Goal: Task Accomplishment & Management: Use online tool/utility

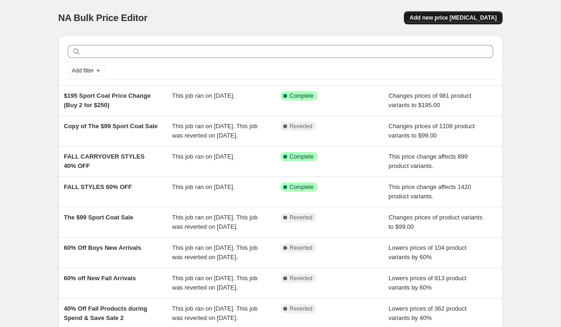
click at [442, 15] on span "Add new price [MEDICAL_DATA]" at bounding box center [452, 17] width 87 height 7
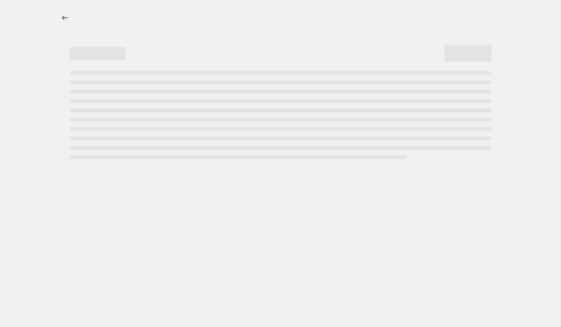
select select "percentage"
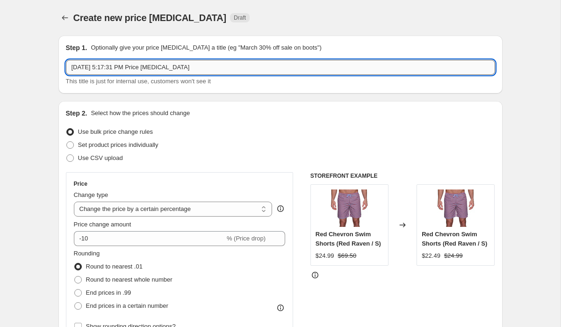
click at [204, 67] on input "[DATE] 5:17:31 PM Price [MEDICAL_DATA]" at bounding box center [280, 67] width 429 height 15
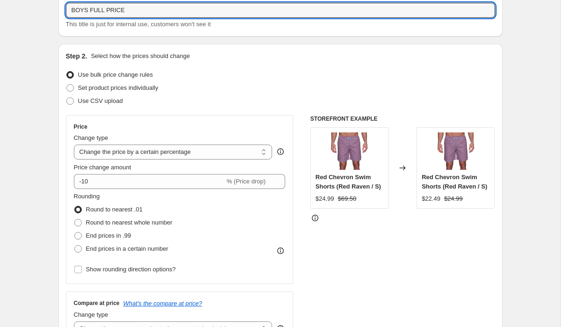
scroll to position [60, 0]
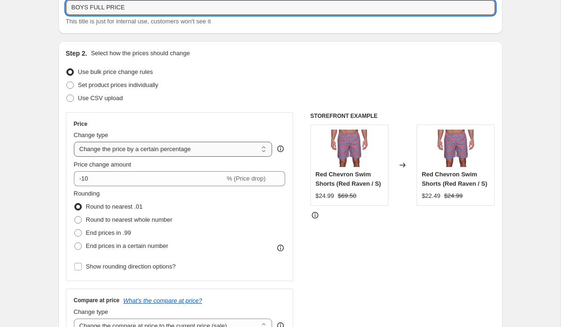
type input "BOYS FULL PRICE"
click at [101, 150] on select "Change the price to a certain amount Change the price by a certain amount Chang…" at bounding box center [173, 149] width 199 height 15
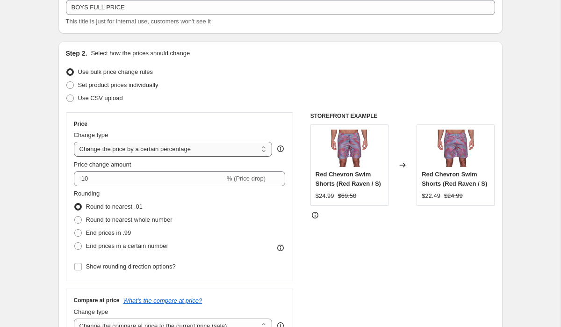
click at [74, 142] on select "Change the price to a certain amount Change the price by a certain amount Chang…" at bounding box center [173, 149] width 199 height 15
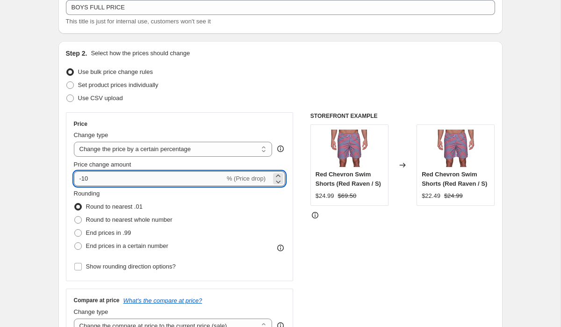
click at [102, 178] on input "-10" at bounding box center [149, 178] width 151 height 15
type input "40"
click at [80, 222] on span at bounding box center [77, 219] width 7 height 7
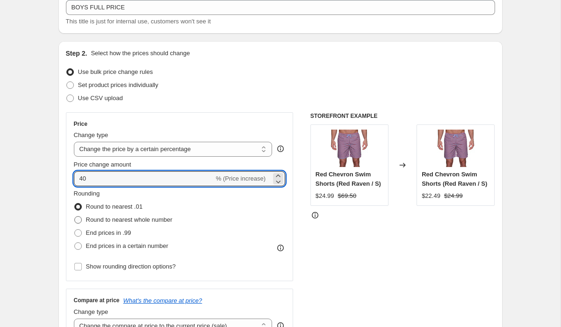
click at [75, 216] on input "Round to nearest whole number" at bounding box center [74, 216] width 0 height 0
radio input "true"
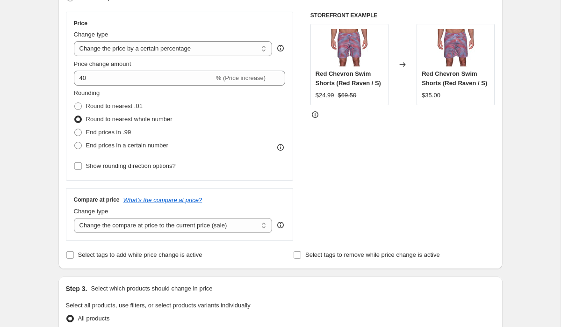
scroll to position [159, 0]
click at [262, 56] on select "Change the price to a certain amount Change the price by a certain amount Chang…" at bounding box center [173, 49] width 199 height 15
select select "pcap"
click at [74, 42] on select "Change the price to a certain amount Change the price by a certain amount Chang…" at bounding box center [173, 49] width 199 height 15
type input "-20"
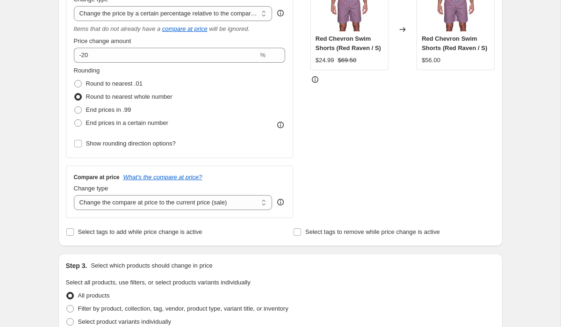
scroll to position [201, 0]
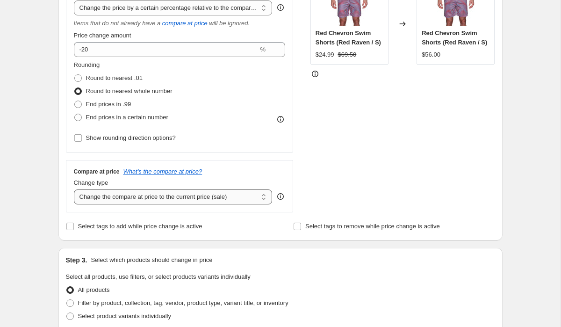
click at [154, 193] on select "Change the compare at price to the current price (sale) Change the compare at p…" at bounding box center [173, 196] width 199 height 15
select select "no_change"
click at [74, 189] on select "Change the compare at price to the current price (sale) Change the compare at p…" at bounding box center [173, 196] width 199 height 15
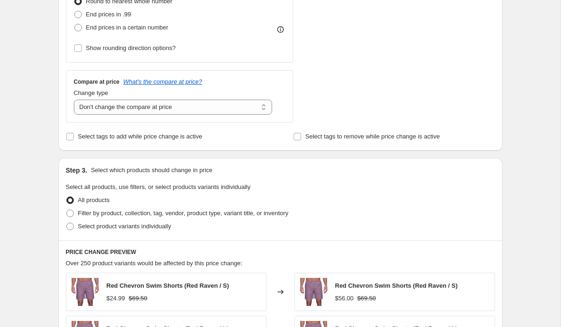
scroll to position [301, 0]
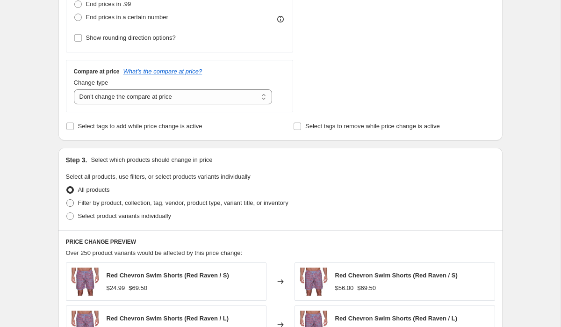
click at [90, 200] on span "Filter by product, collection, tag, vendor, product type, variant title, or inv…" at bounding box center [183, 202] width 210 height 7
click at [67, 199] on input "Filter by product, collection, tag, vendor, product type, variant title, or inv…" at bounding box center [66, 199] width 0 height 0
radio input "true"
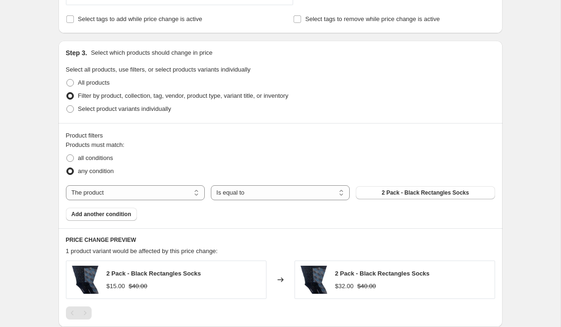
scroll to position [410, 0]
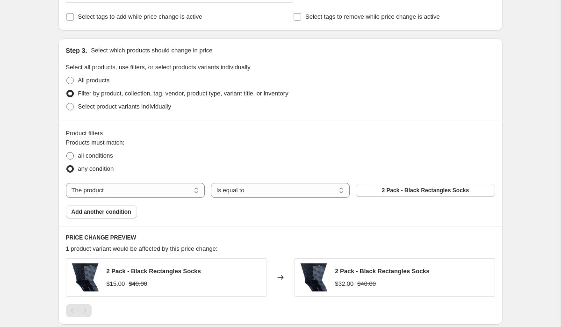
click at [88, 150] on label "all conditions" at bounding box center [89, 155] width 47 height 13
click at [67, 152] on input "all conditions" at bounding box center [66, 152] width 0 height 0
radio input "true"
click at [420, 192] on span "2 Pack - Black Rectangles Socks" at bounding box center [424, 189] width 87 height 7
click at [184, 189] on select "The product The product's collection The product's tag The product's vendor The…" at bounding box center [135, 190] width 139 height 15
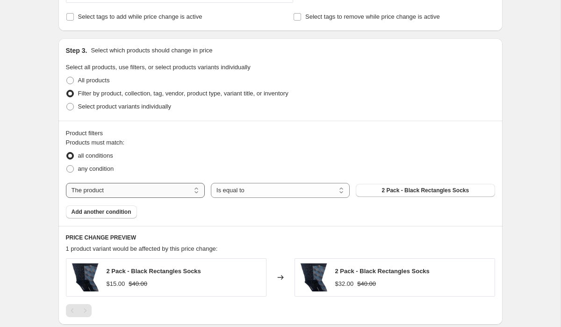
select select "tag"
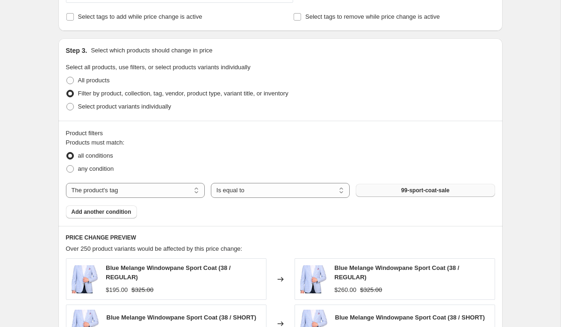
click at [376, 186] on button "99-sport-coat-sale" at bounding box center [424, 190] width 139 height 13
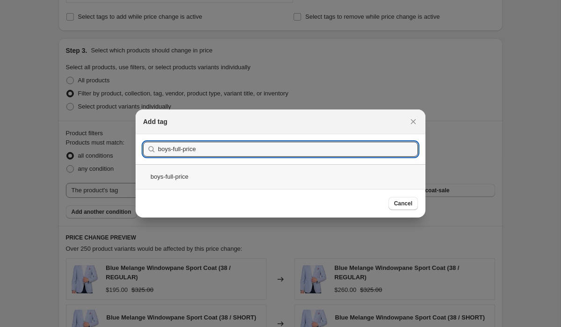
type input "boys-full-price"
click at [228, 180] on div "boys-full-price" at bounding box center [280, 176] width 290 height 25
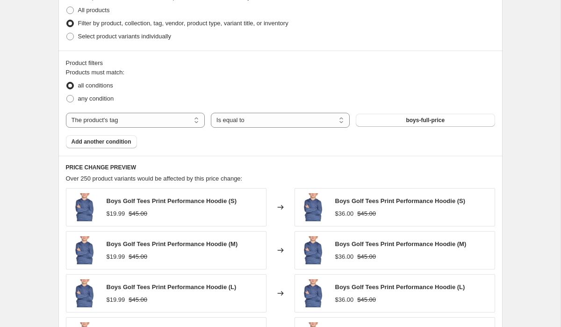
scroll to position [777, 0]
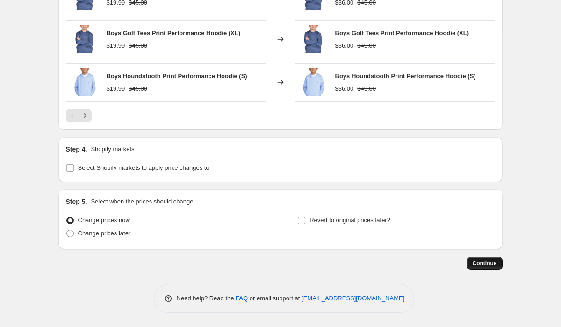
click at [479, 260] on span "Continue" at bounding box center [484, 262] width 24 height 7
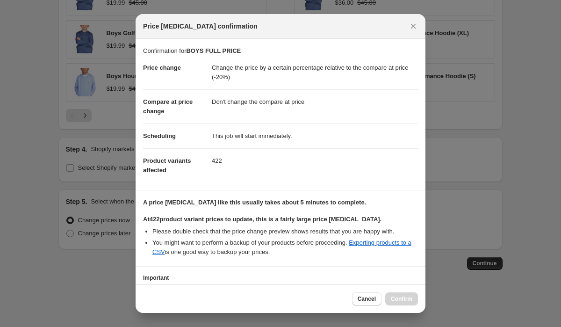
scroll to position [70, 0]
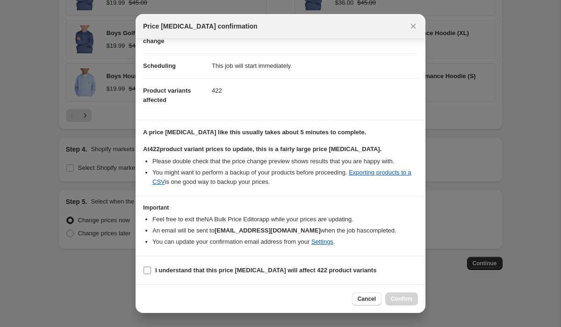
click at [168, 272] on b "I understand that this price [MEDICAL_DATA] will affect 422 product variants" at bounding box center [265, 269] width 221 height 7
click at [151, 272] on input "I understand that this price [MEDICAL_DATA] will affect 422 product variants" at bounding box center [146, 269] width 7 height 7
checkbox input "true"
click at [396, 294] on button "Confirm" at bounding box center [401, 298] width 33 height 13
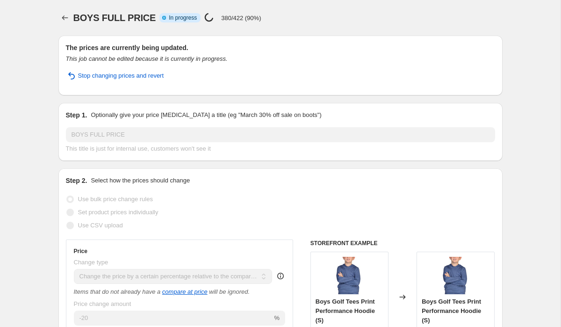
select select "pcap"
select select "no_change"
select select "tag"
